Goal: Transaction & Acquisition: Purchase product/service

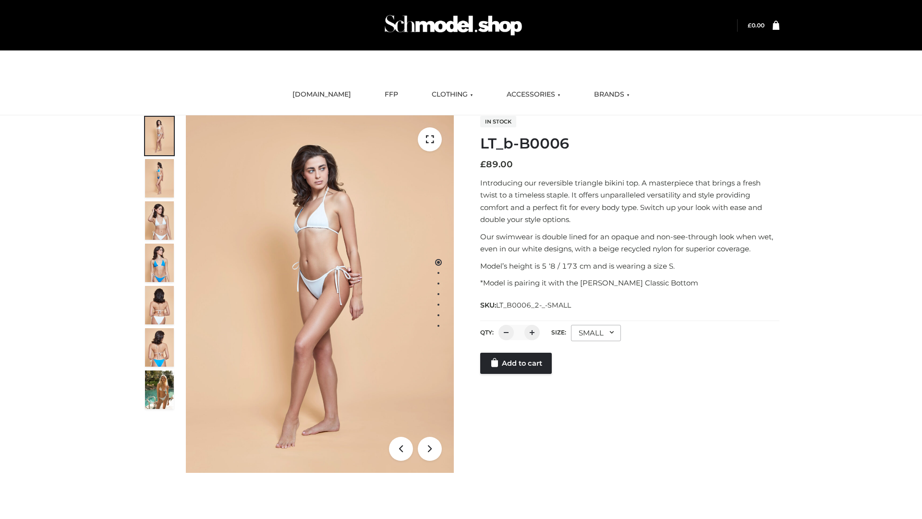
click at [517, 363] on link "Add to cart" at bounding box center [516, 363] width 72 height 21
